Goal: Navigation & Orientation: Find specific page/section

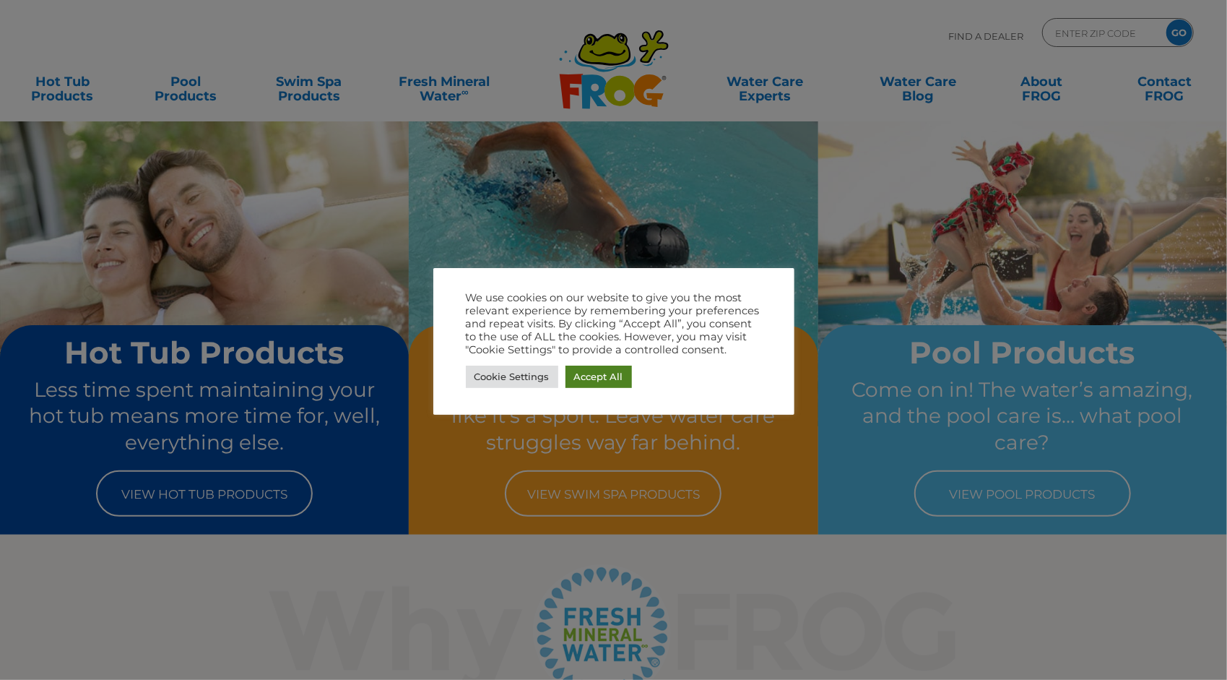
click at [597, 371] on link "Accept All" at bounding box center [599, 377] width 66 height 22
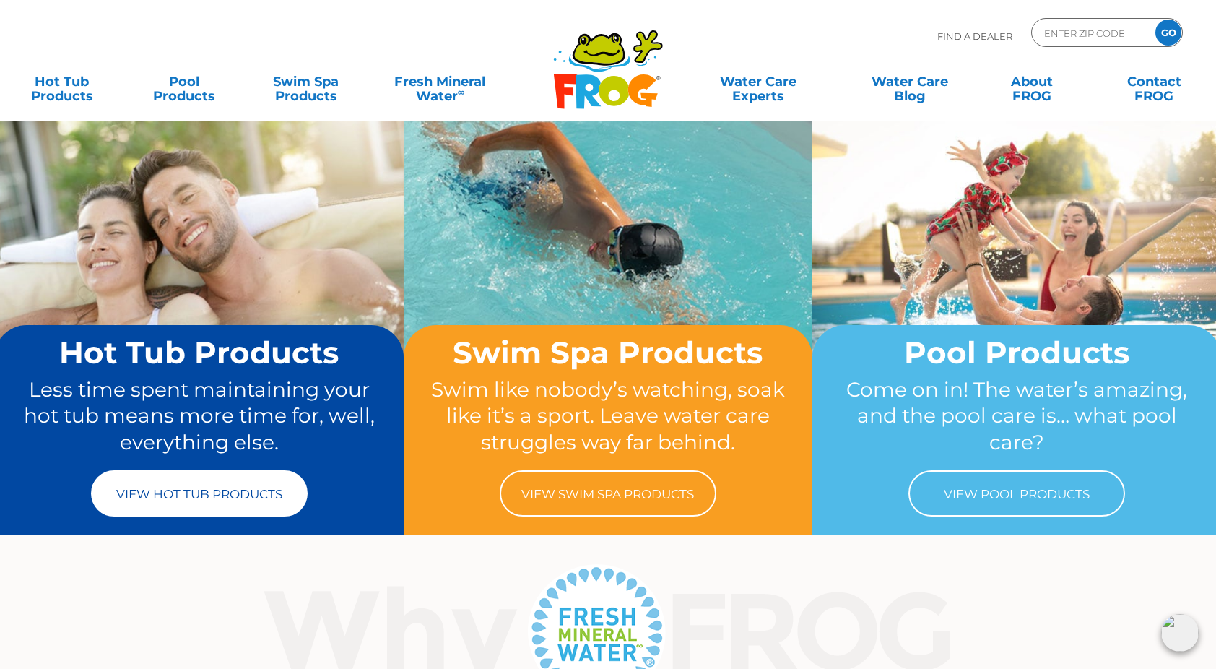
click at [183, 496] on link "View Hot Tub Products" at bounding box center [199, 493] width 217 height 46
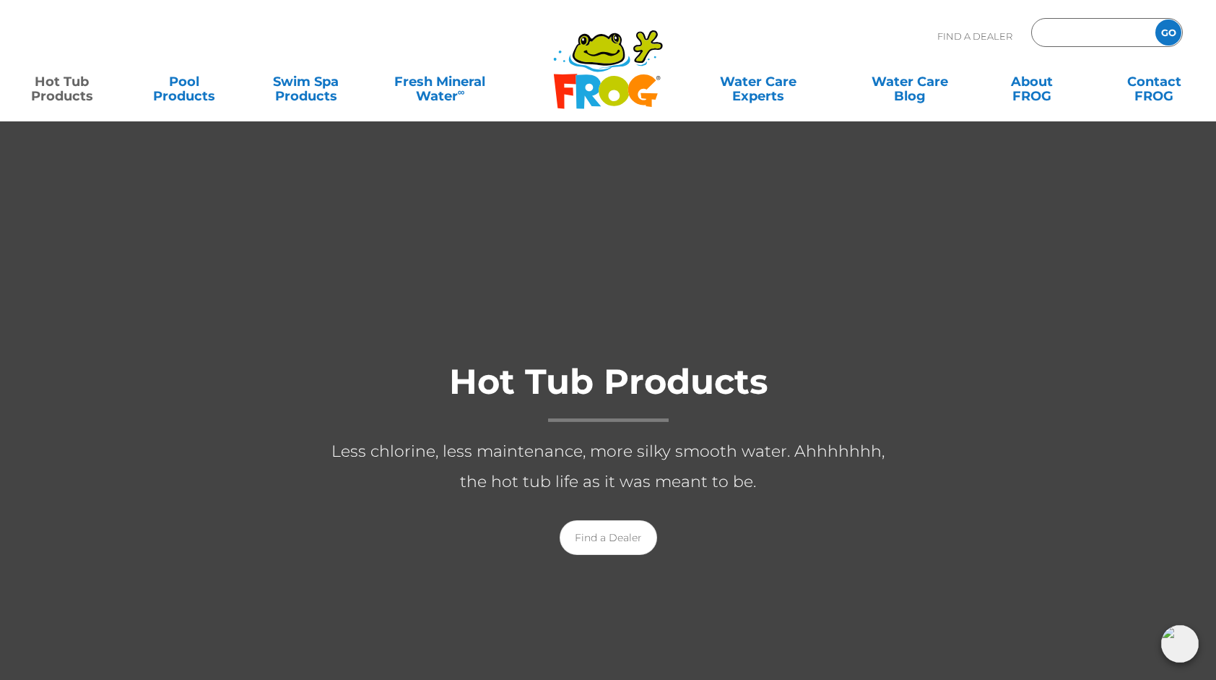
click at [1056, 33] on input "Zip Code Form" at bounding box center [1092, 32] width 98 height 21
type input "94531"
click at [1172, 31] on input "GO" at bounding box center [1169, 33] width 26 height 26
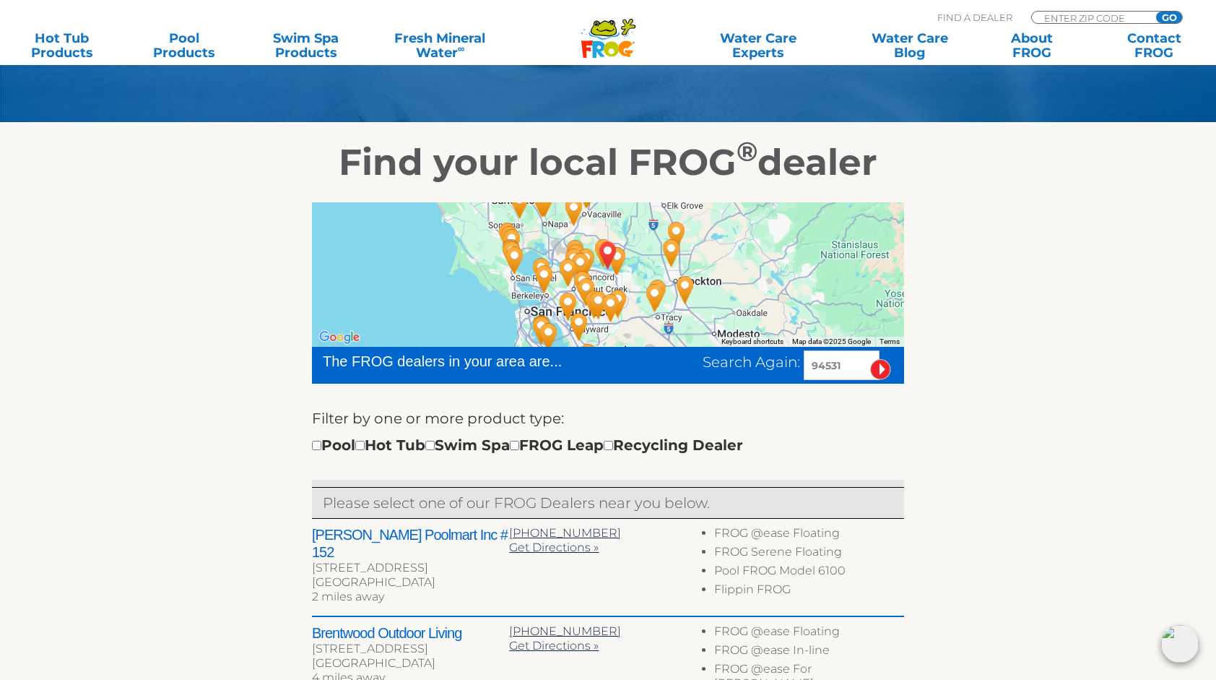
scroll to position [184, 0]
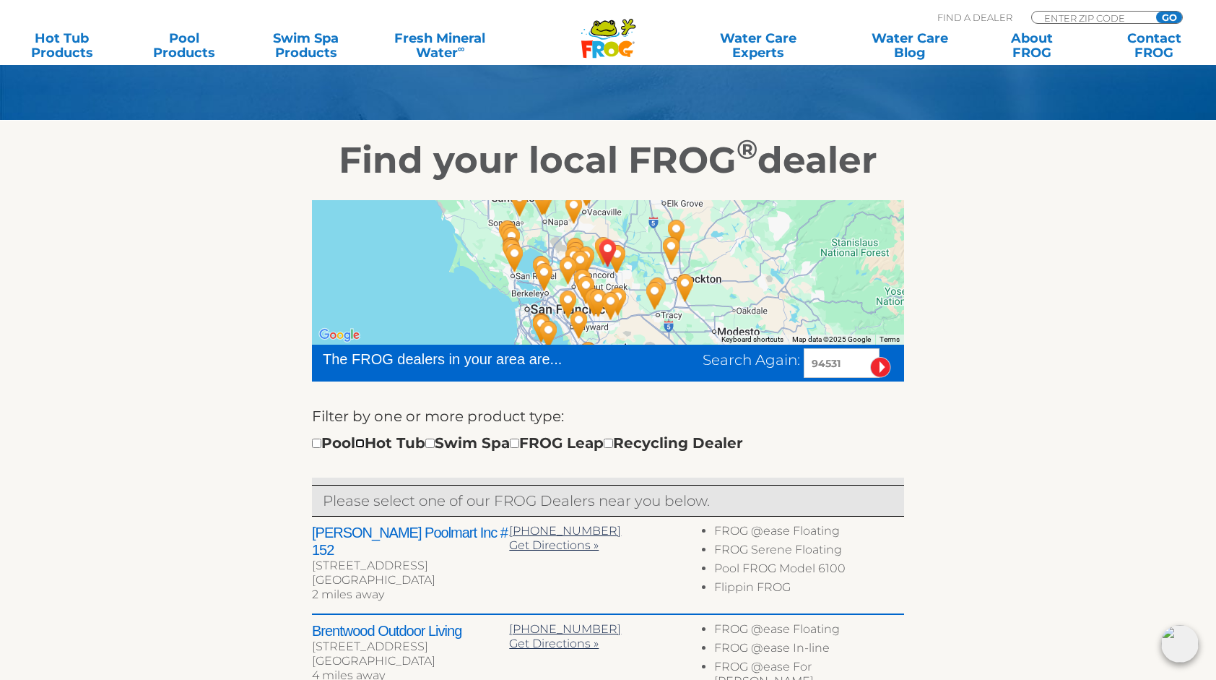
click at [365, 442] on input "checkbox" at bounding box center [359, 442] width 9 height 9
checkbox input "true"
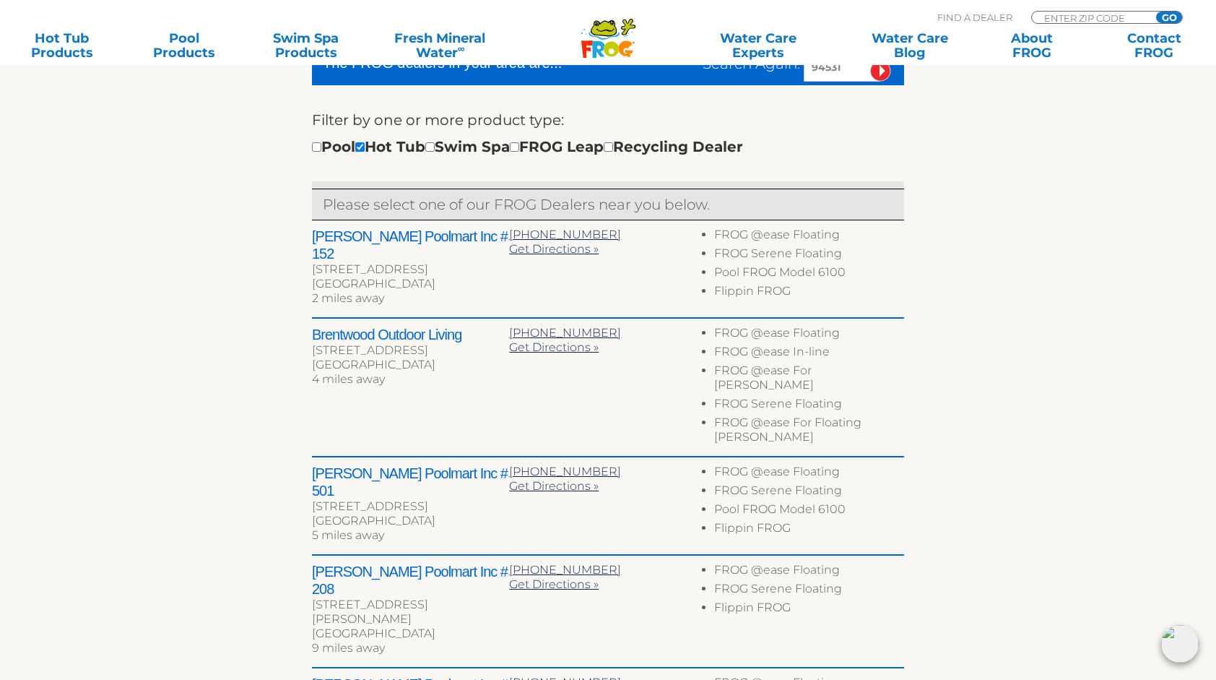
scroll to position [479, 0]
